Goal: Check status: Check status

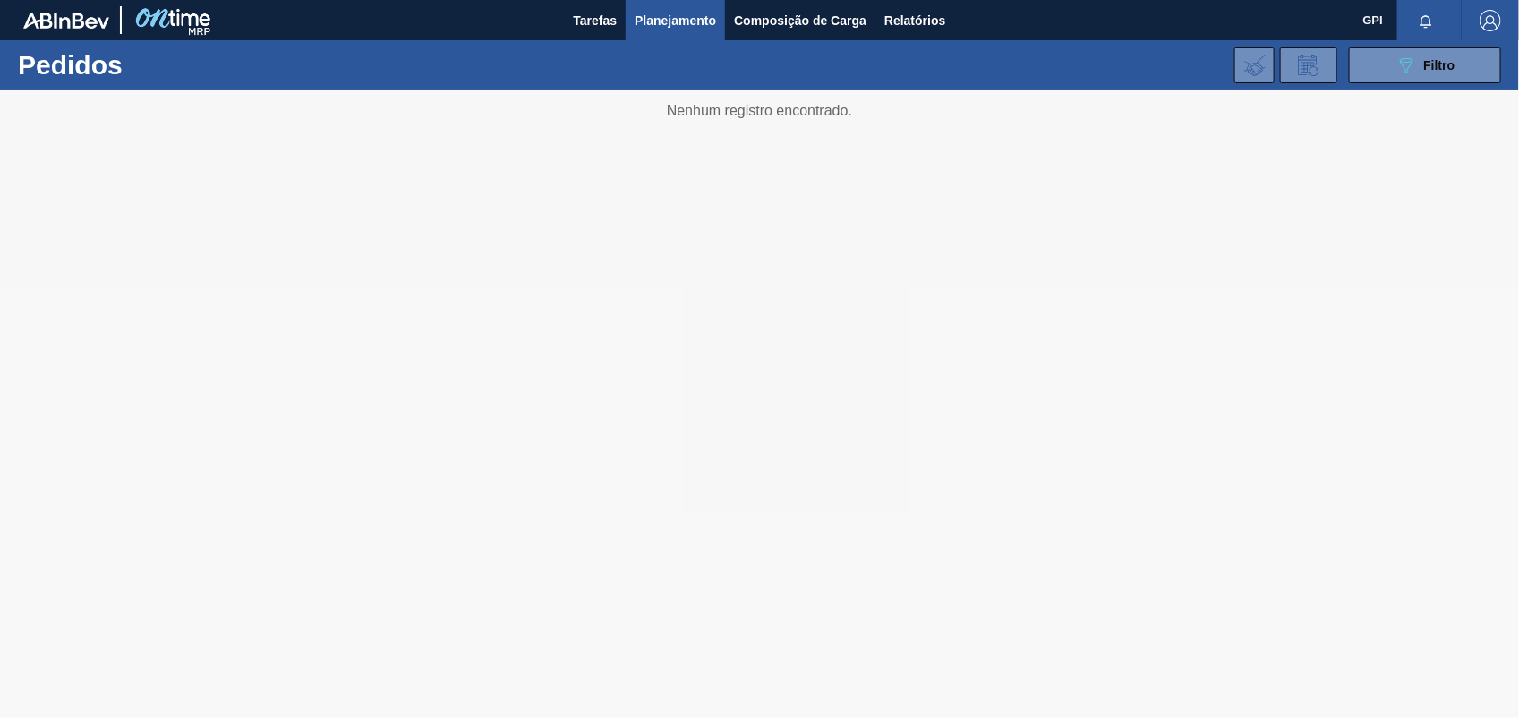
click at [1352, 32] on div "Tarefas Planejamento Composição de Carga Relatórios" at bounding box center [759, 20] width 1519 height 40
click at [1367, 64] on button "089F7B8B-B2A5-4AFE-B5C0-19BA573D28AC Filtro" at bounding box center [1425, 65] width 152 height 36
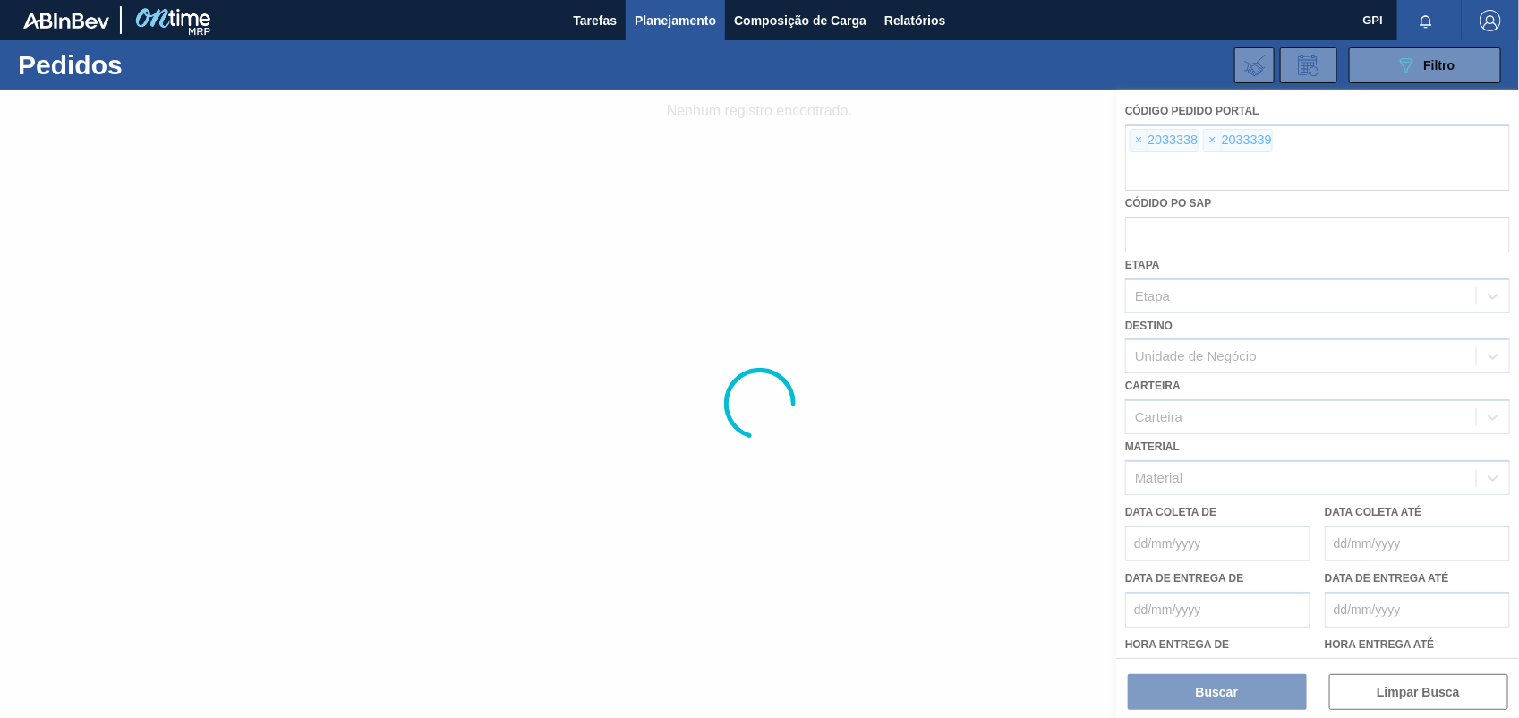
click at [1139, 144] on div at bounding box center [759, 403] width 1519 height 628
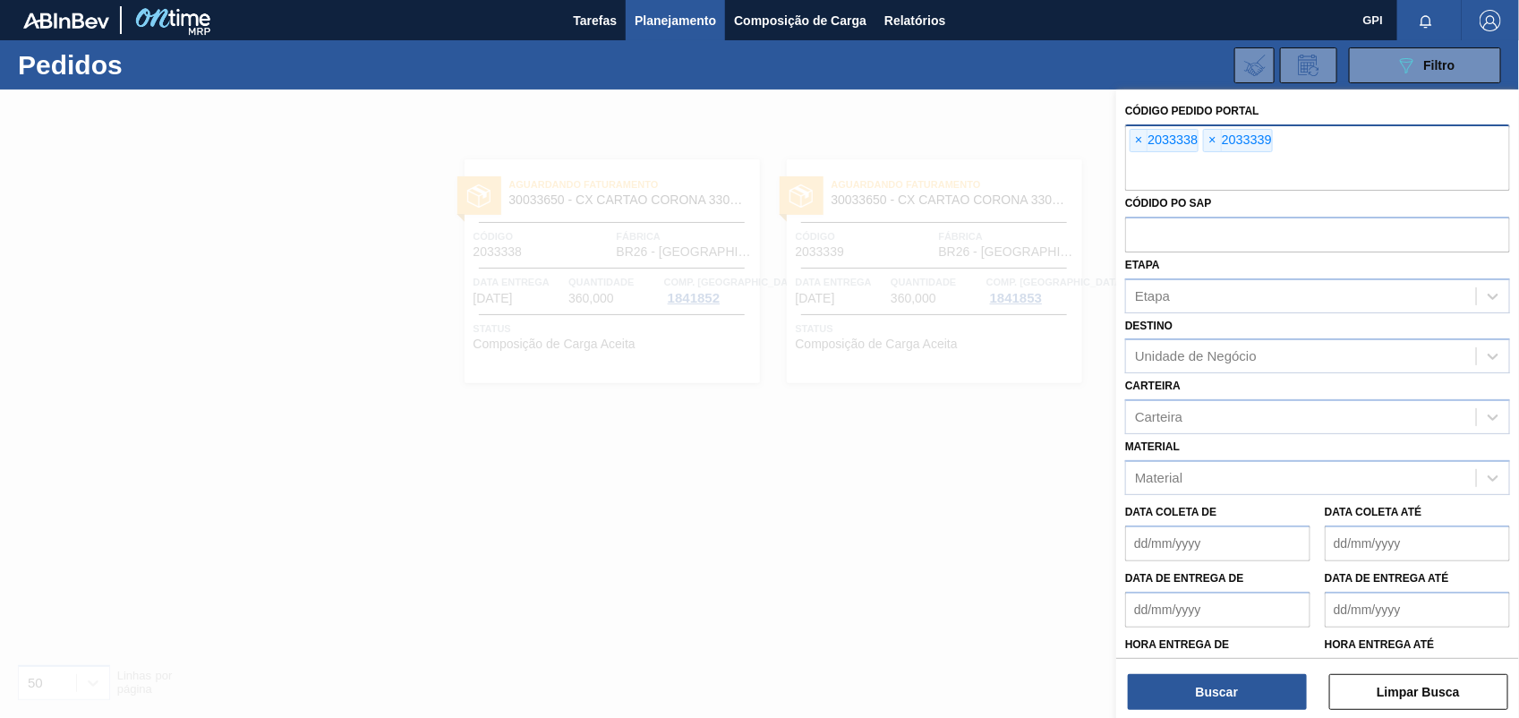
click at [1129, 146] on div "× 2033338" at bounding box center [1163, 140] width 69 height 23
click at [1139, 145] on span "×" at bounding box center [1138, 140] width 17 height 21
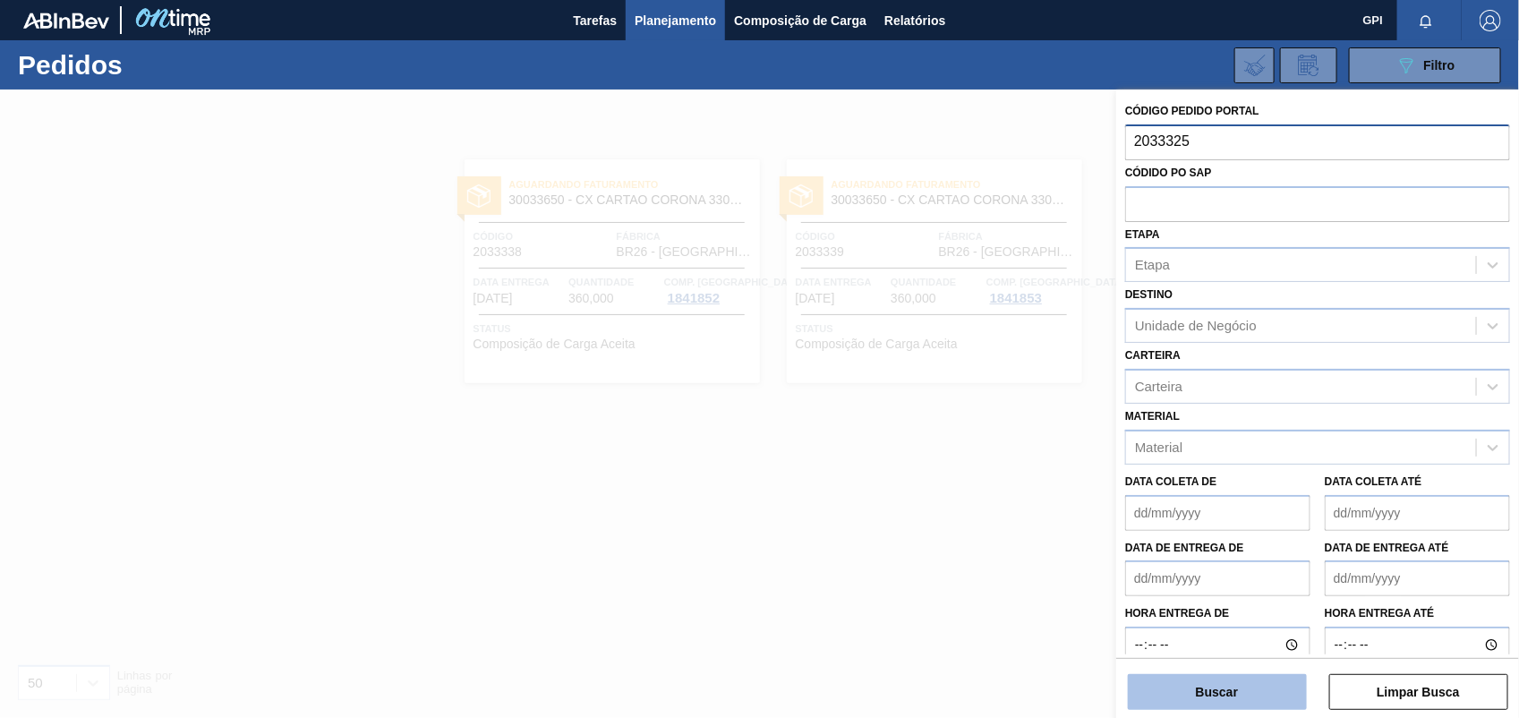
type input "2033325"
click at [1258, 689] on button "Buscar" at bounding box center [1217, 692] width 179 height 36
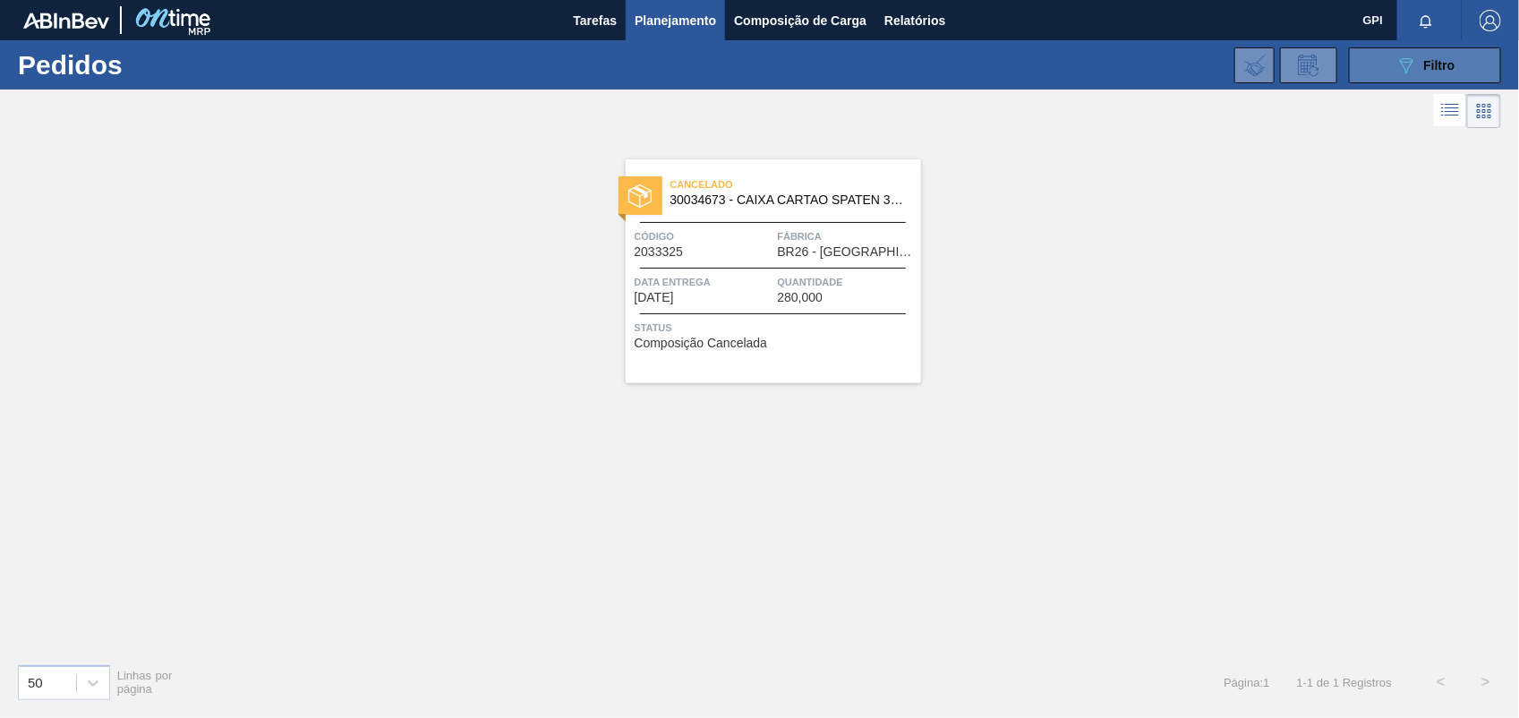
click at [1376, 64] on button "089F7B8B-B2A5-4AFE-B5C0-19BA573D28AC Filtro" at bounding box center [1425, 65] width 152 height 36
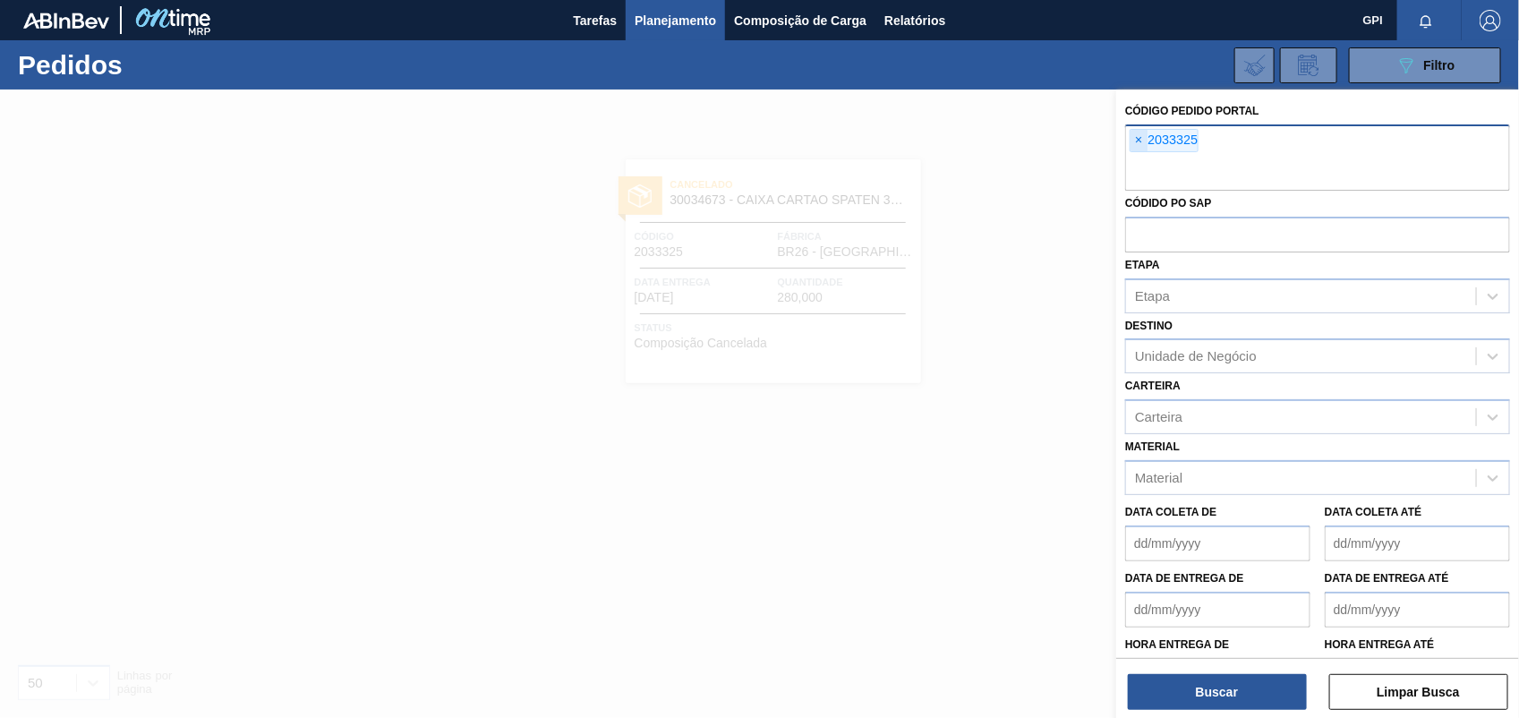
click at [1135, 150] on span "×" at bounding box center [1138, 140] width 17 height 21
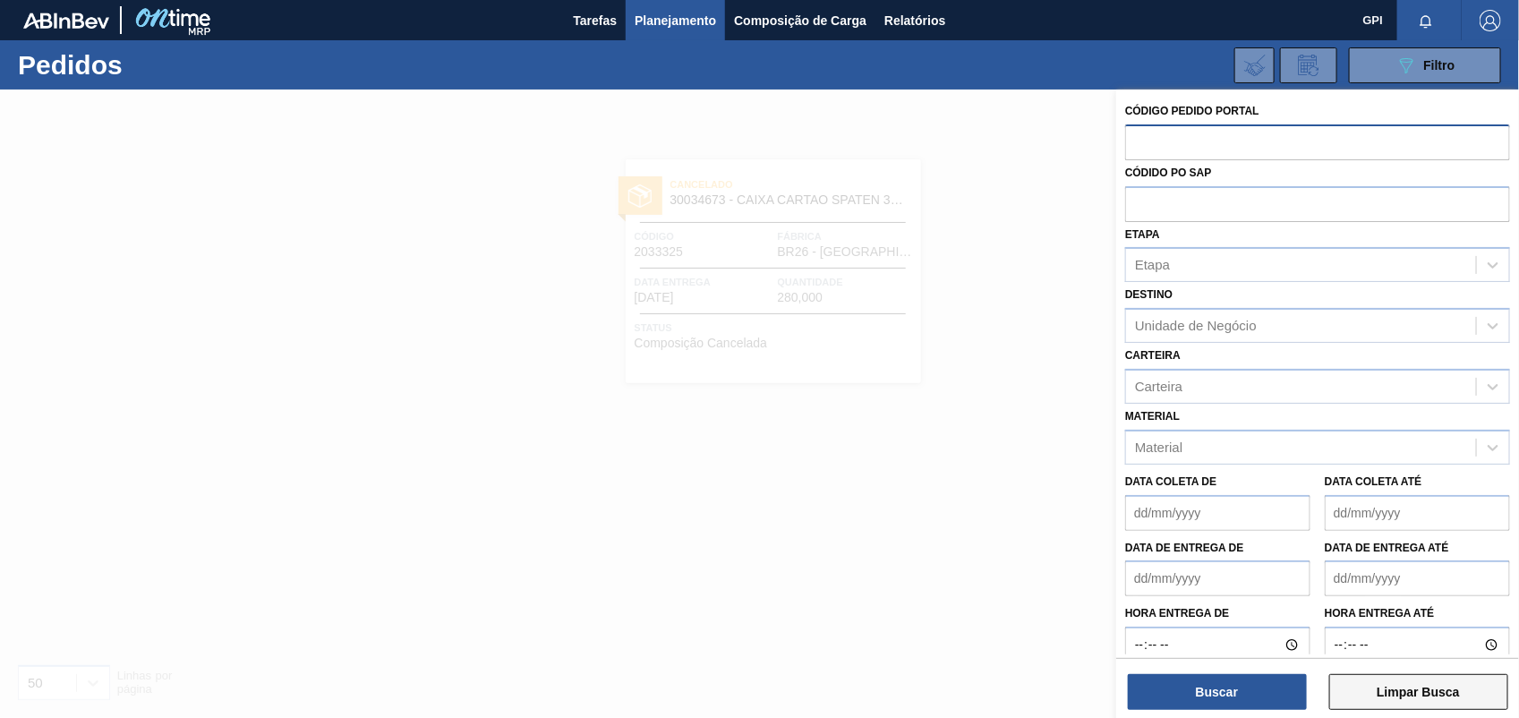
click at [1384, 685] on button "Limpar Busca" at bounding box center [1418, 692] width 179 height 36
